Goal: Task Accomplishment & Management: Manage account settings

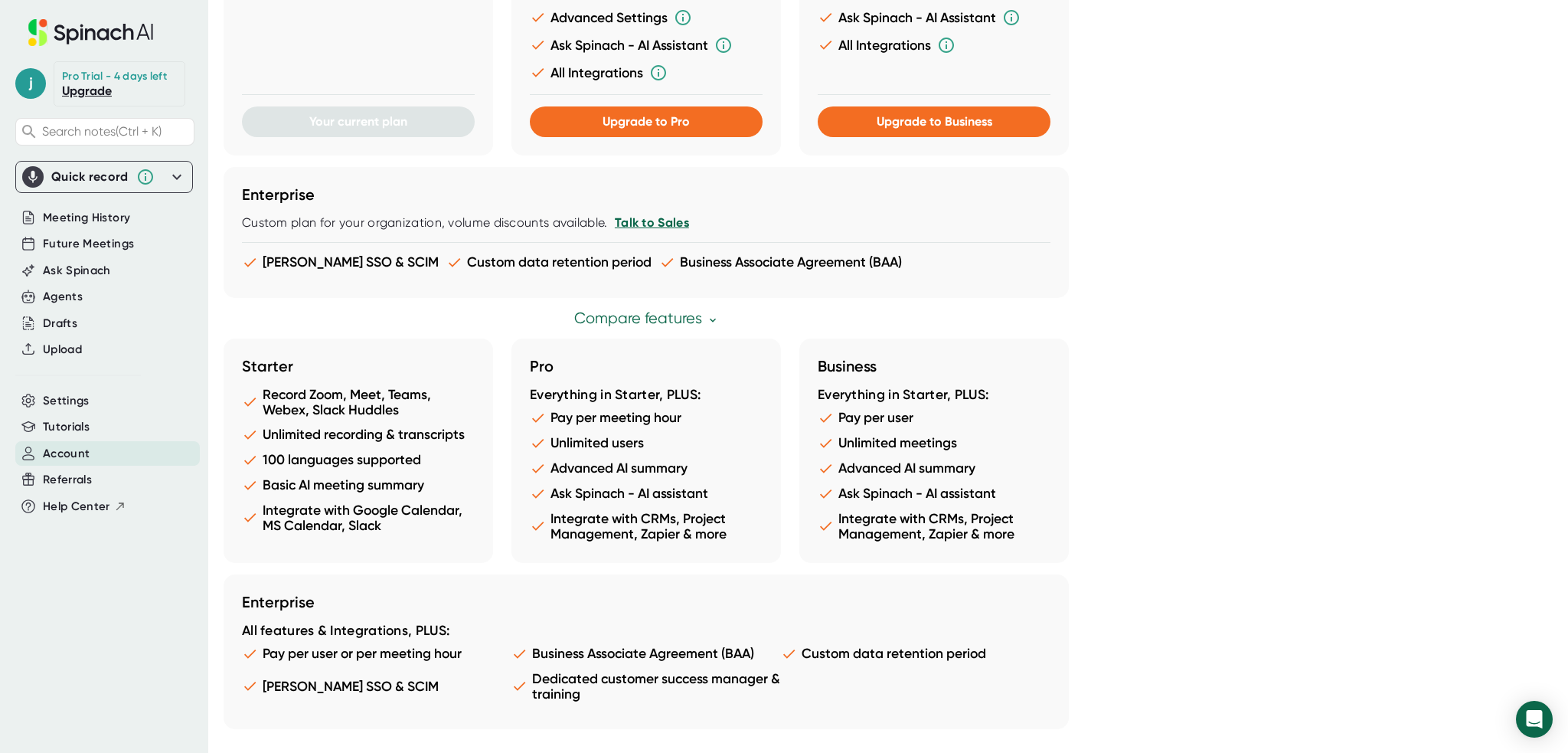
scroll to position [678, 0]
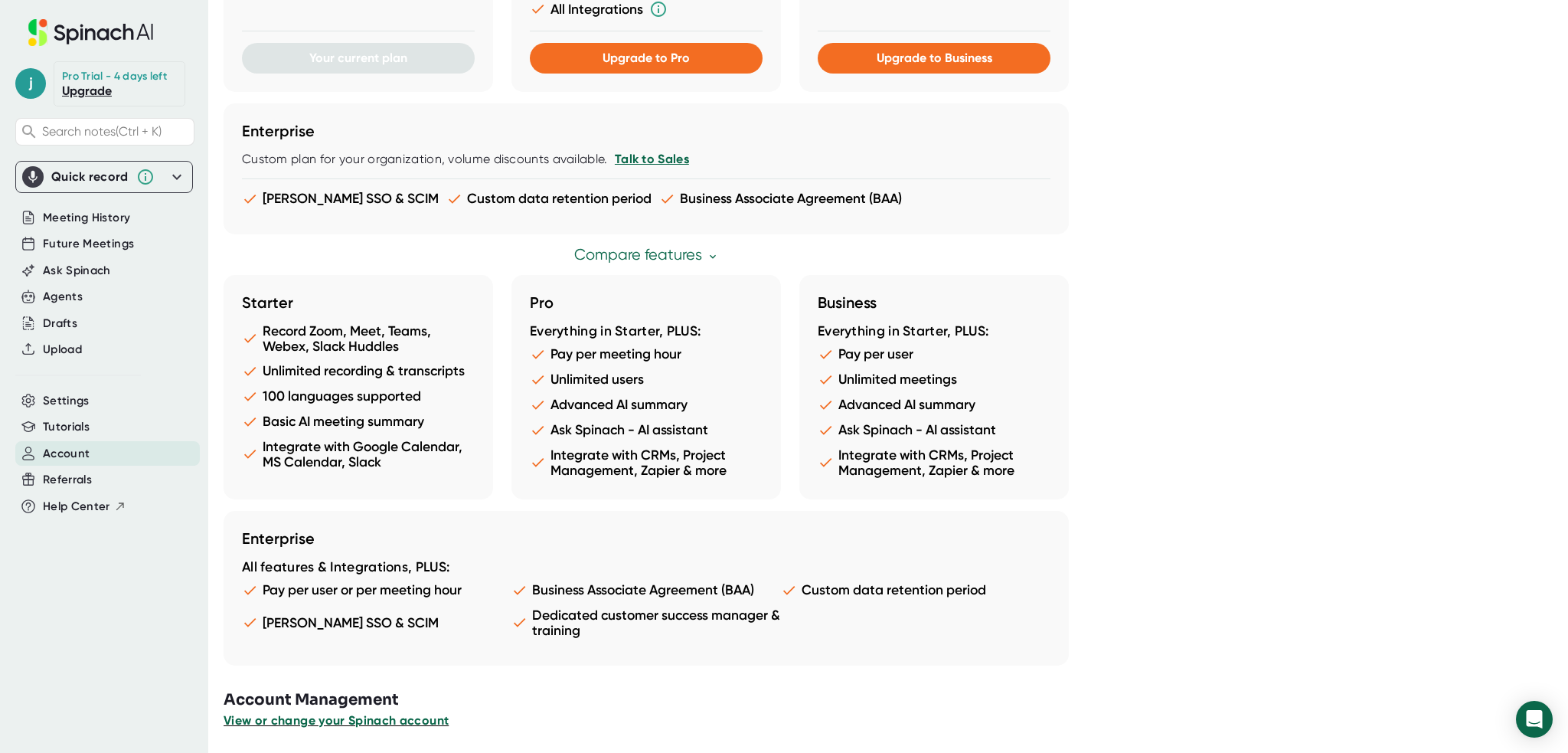
click at [331, 721] on span "View or change your Spinach account" at bounding box center [336, 720] width 225 height 14
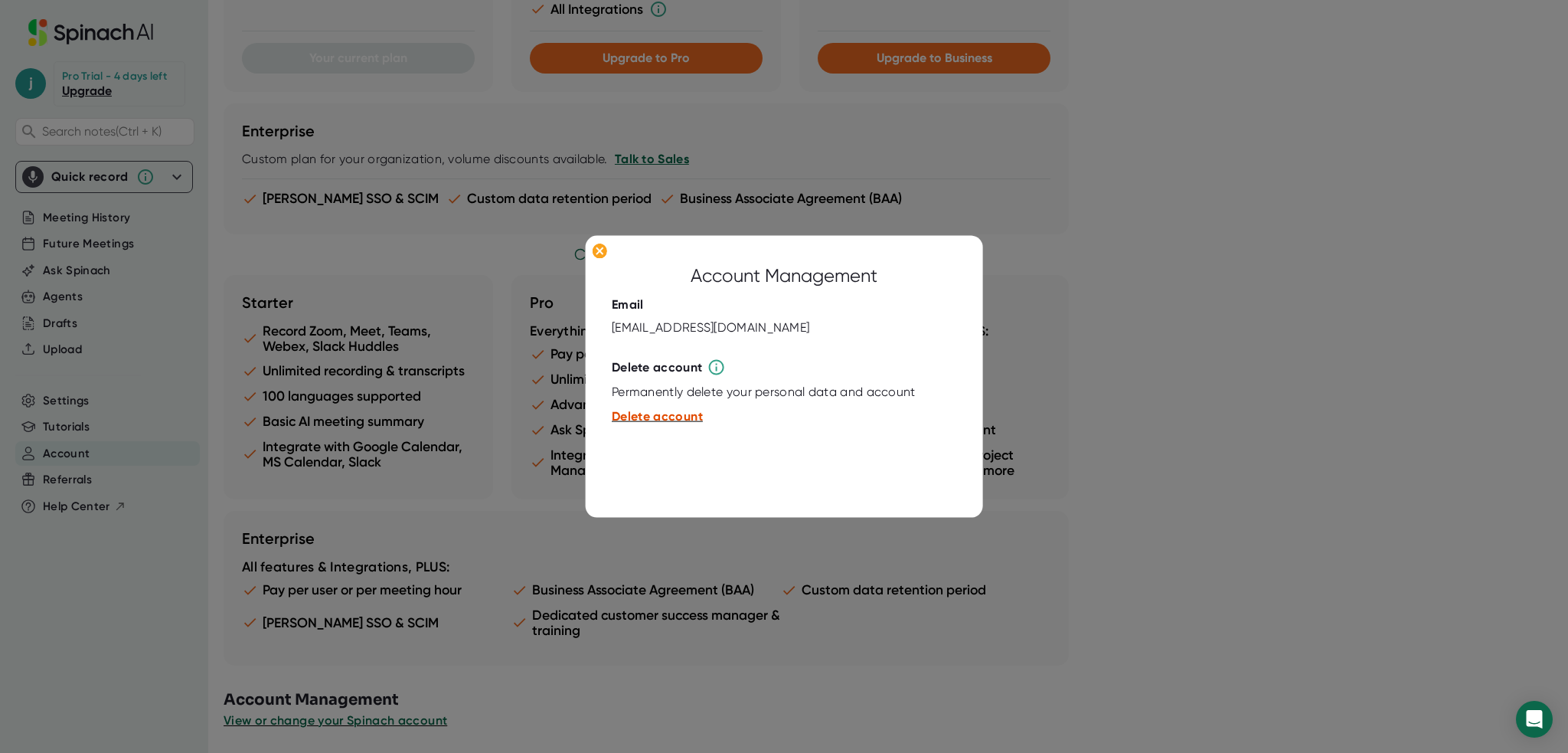
click at [643, 415] on span "Delete account" at bounding box center [657, 416] width 91 height 14
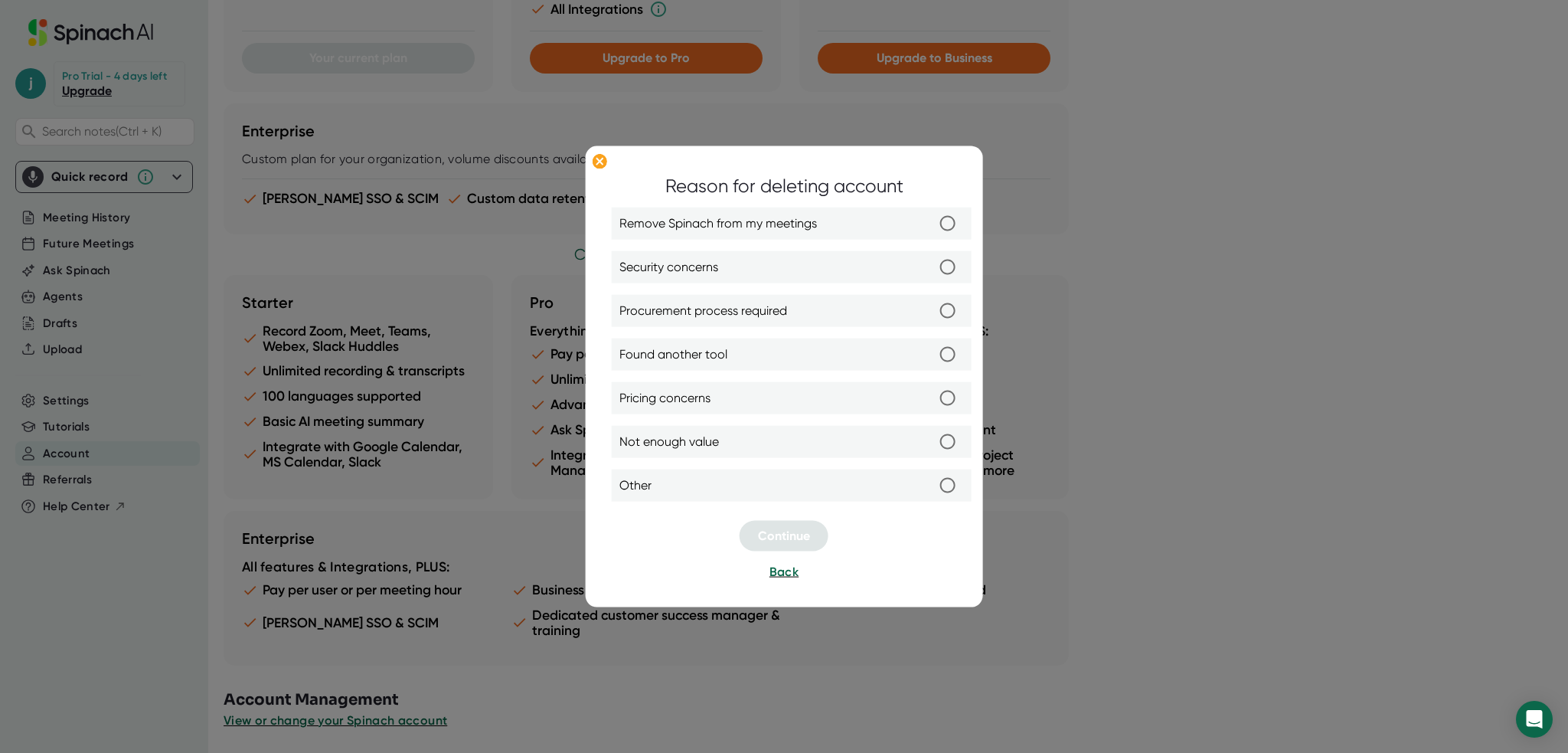
click at [944, 229] on input "Remove Spinach from my meetings" at bounding box center [947, 223] width 32 height 32
radio input "true"
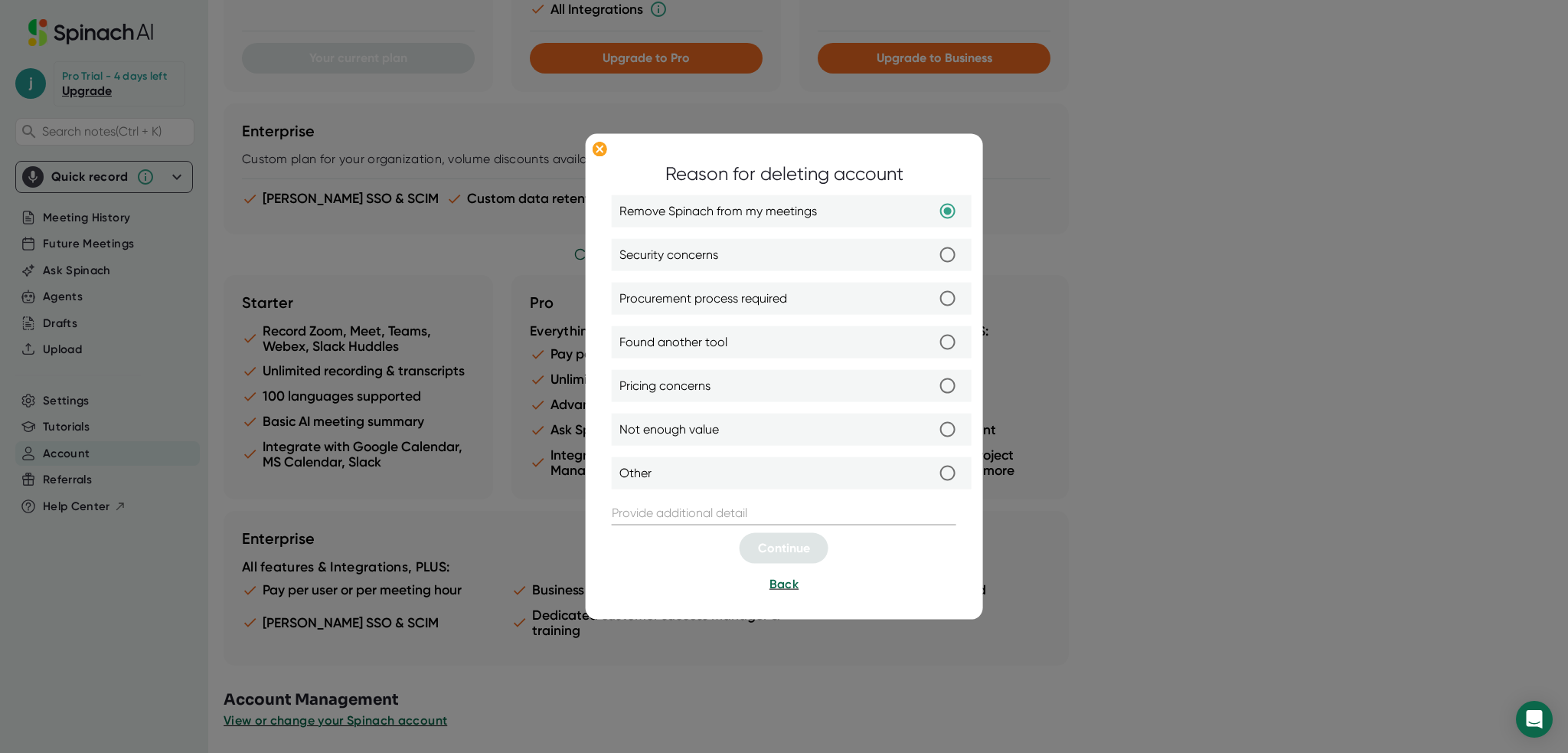
click at [947, 252] on input "Security concerns" at bounding box center [947, 255] width 32 height 32
radio input "true"
click at [947, 479] on input "Other" at bounding box center [947, 473] width 32 height 32
radio input "true"
click at [655, 514] on input "text" at bounding box center [784, 513] width 344 height 25
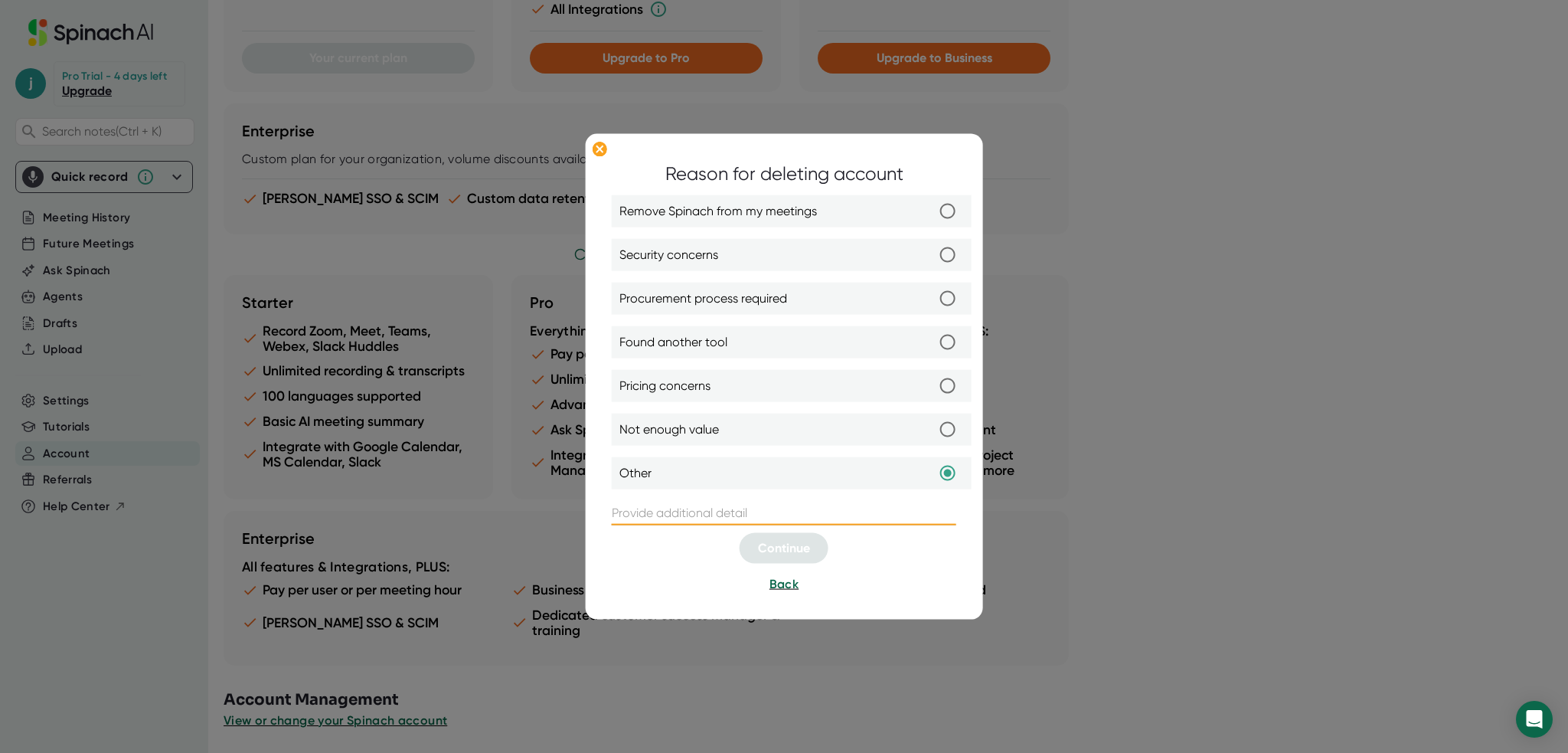
click at [947, 342] on input "Found another tool" at bounding box center [947, 342] width 32 height 32
radio input "true"
click at [695, 512] on input "text" at bounding box center [784, 513] width 344 height 25
type input "U"
drag, startPoint x: 931, startPoint y: 514, endPoint x: 575, endPoint y: 508, distance: 356.1
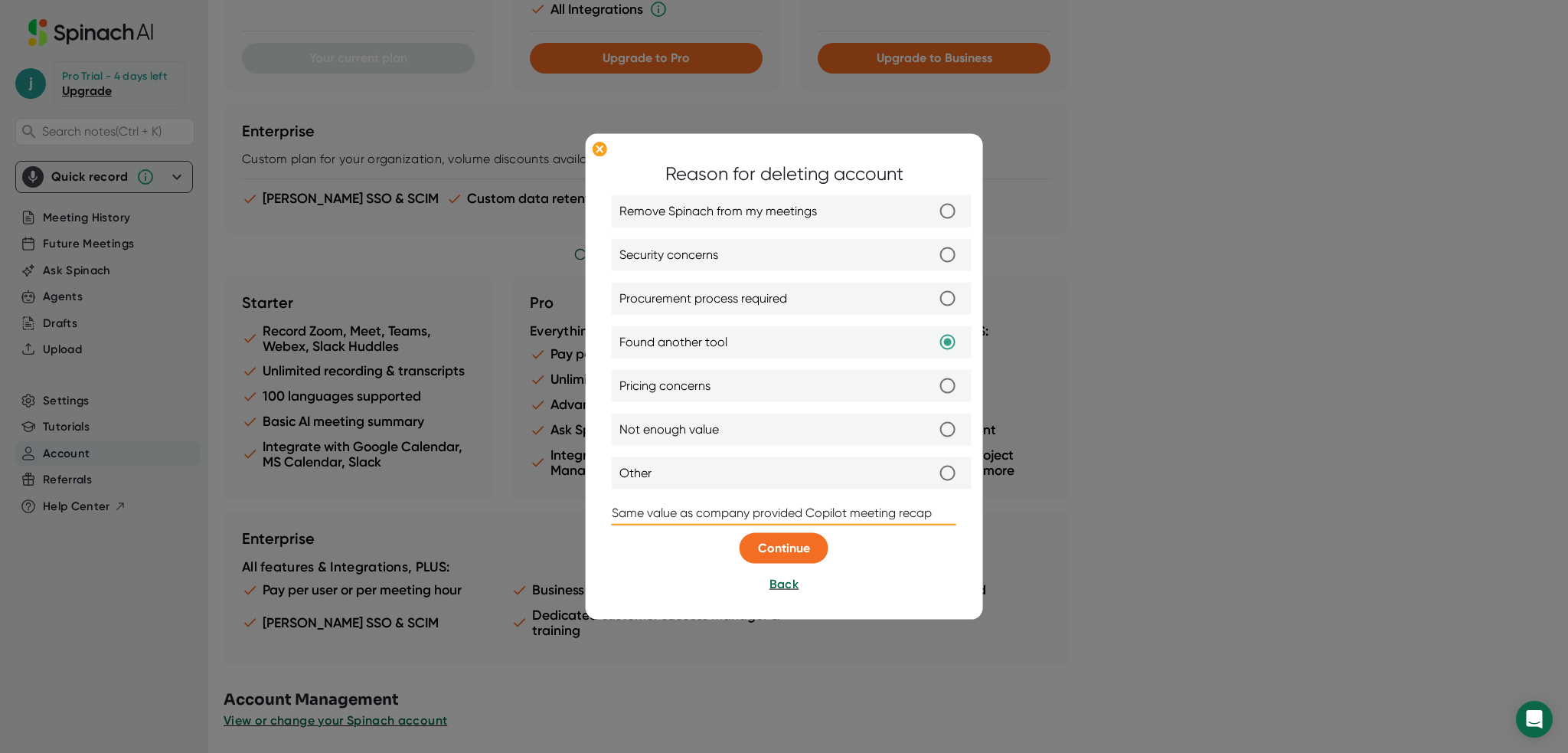
click at [575, 508] on div "Reason for deleting account Remove Spinach from my meetings Security concerns P…" at bounding box center [784, 376] width 1568 height 753
click at [799, 513] on input "Company pays and uses MS Coplilot" at bounding box center [784, 513] width 344 height 25
click at [803, 513] on input "Company pays and uses MS Coplilot" at bounding box center [784, 513] width 344 height 25
type input "Company pays and uses MS Copilot"
click at [786, 549] on span "Continue" at bounding box center [784, 547] width 52 height 14
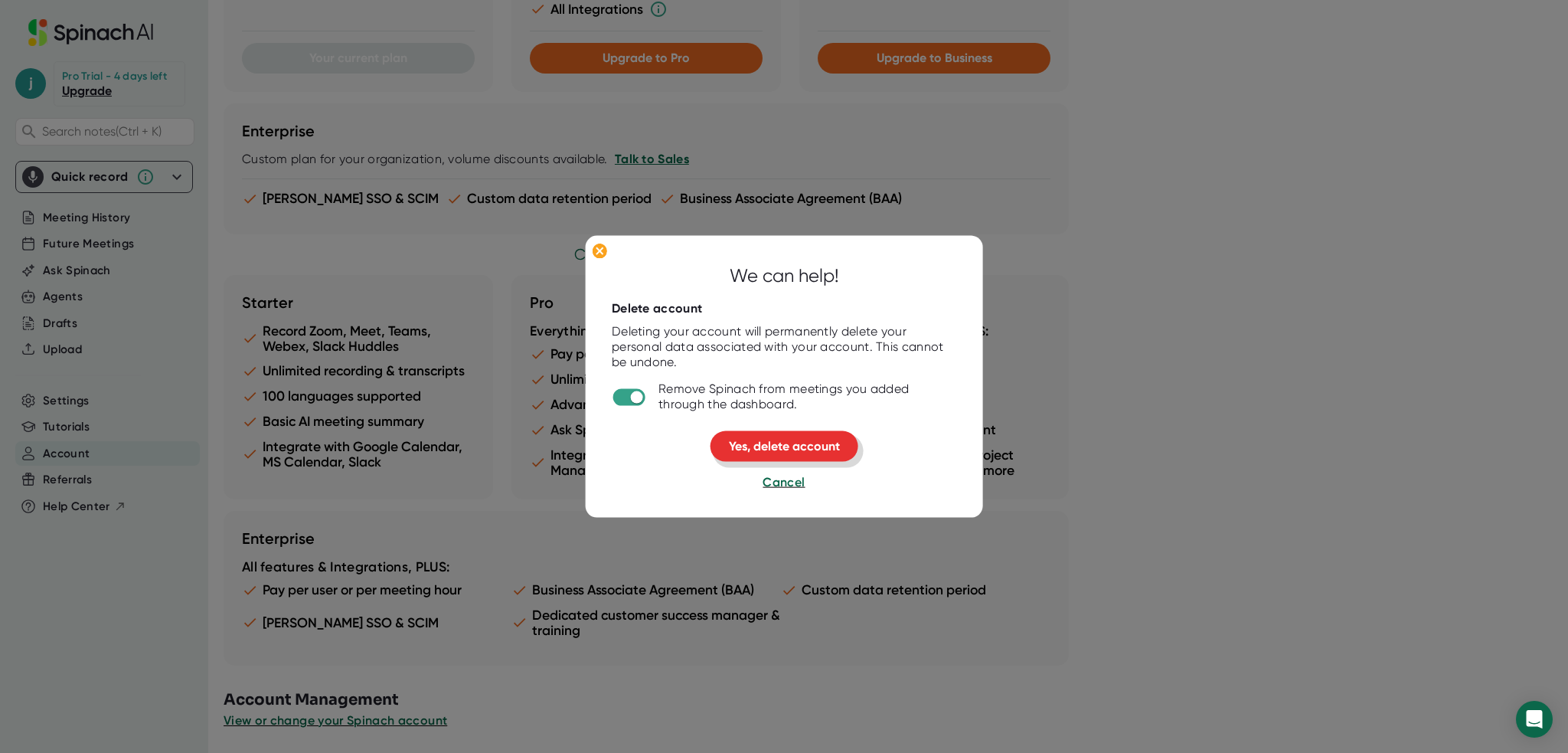
click at [797, 444] on span "Yes, delete account" at bounding box center [784, 446] width 111 height 14
